Goal: Task Accomplishment & Management: Manage account settings

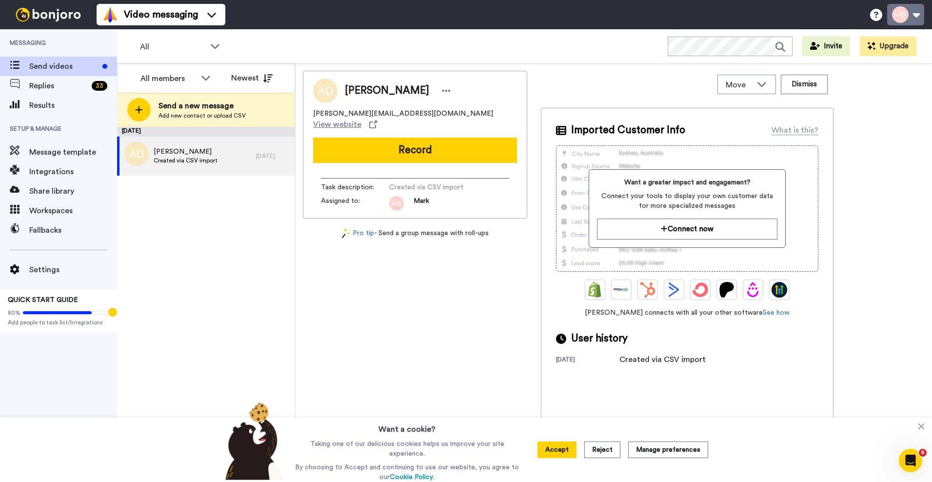
click at [905, 15] on button at bounding box center [905, 14] width 37 height 21
